Goal: Check status: Check status

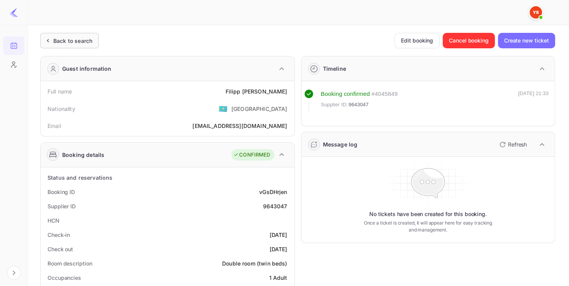
click at [82, 43] on div "Back to search" at bounding box center [72, 41] width 39 height 8
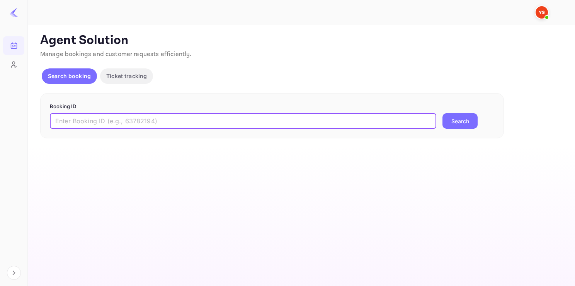
paste input "9642603"
click at [120, 122] on input "9642603" at bounding box center [243, 120] width 386 height 15
type input "9642603"
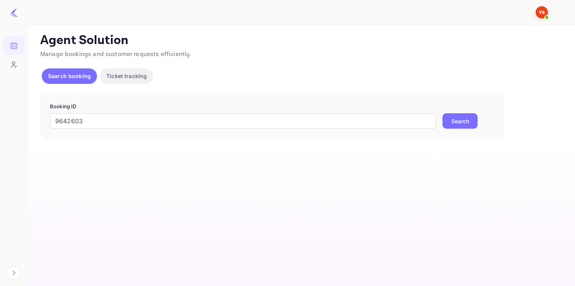
click at [455, 121] on button "Search" at bounding box center [459, 120] width 35 height 15
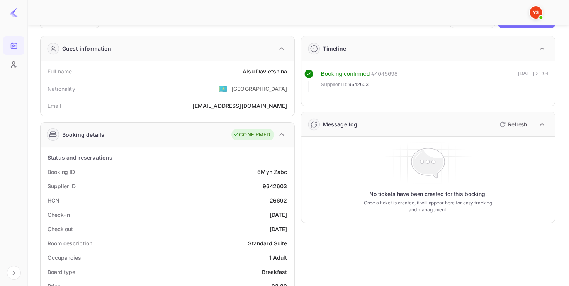
scroll to position [21, 0]
click at [277, 188] on div "9642603" at bounding box center [274, 185] width 25 height 8
copy div "9642603"
drag, startPoint x: 238, startPoint y: 69, endPoint x: 291, endPoint y: 69, distance: 52.2
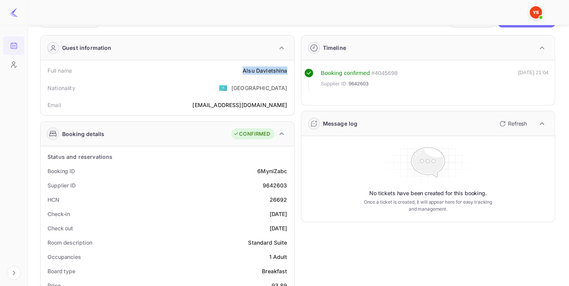
click at [291, 69] on div "Full name [PERSON_NAME]" at bounding box center [168, 70] width 248 height 14
copy div "[PERSON_NAME]"
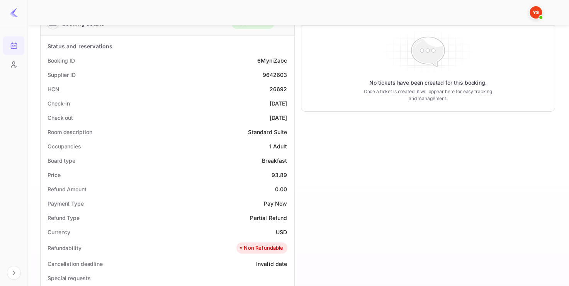
scroll to position [141, 0]
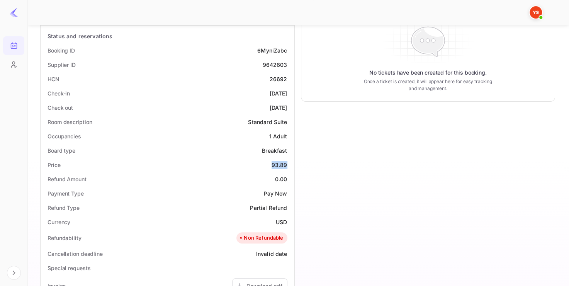
drag, startPoint x: 271, startPoint y: 168, endPoint x: 289, endPoint y: 167, distance: 18.6
click at [289, 167] on div "Price 93.89" at bounding box center [168, 165] width 248 height 14
copy div "93.89"
